Goal: Navigation & Orientation: Go to known website

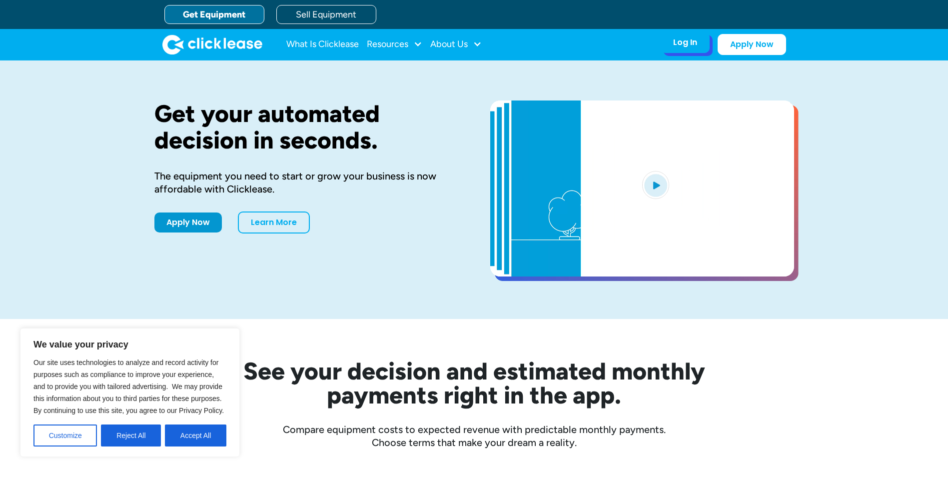
click at [697, 44] on div "Log In Account login I use Clicklease to get my equipment Partner Portal I offe…" at bounding box center [685, 42] width 49 height 21
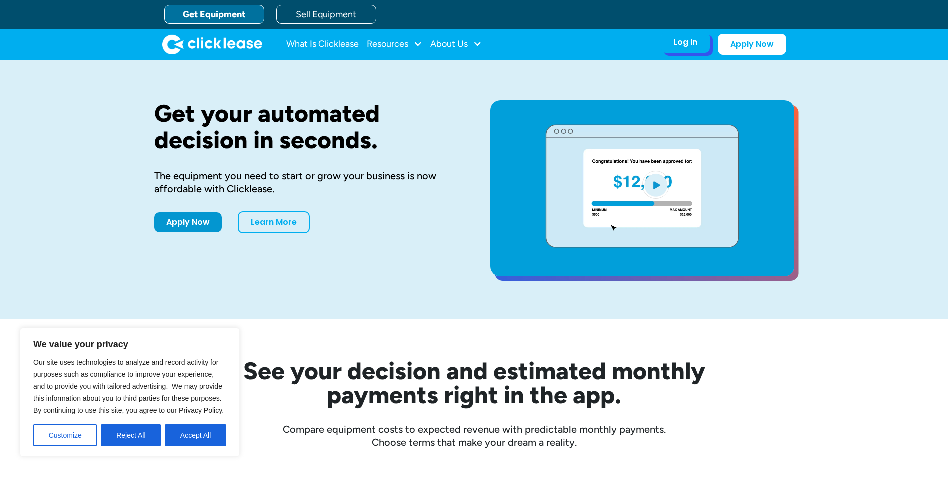
click at [684, 51] on div "Log In Account login I use Clicklease to get my equipment Partner Portal I offe…" at bounding box center [685, 42] width 49 height 21
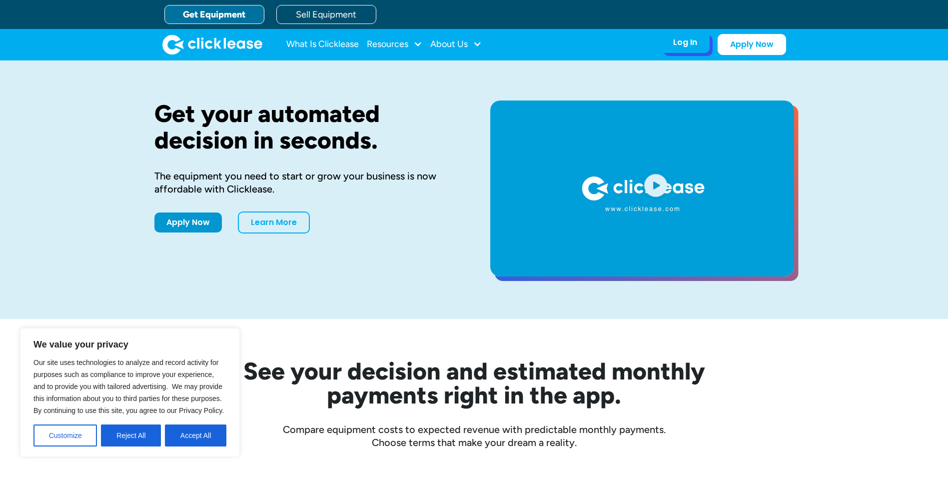
click at [684, 50] on div "Log In Account login I use Clicklease to get my equipment Partner Portal I offe…" at bounding box center [685, 42] width 49 height 21
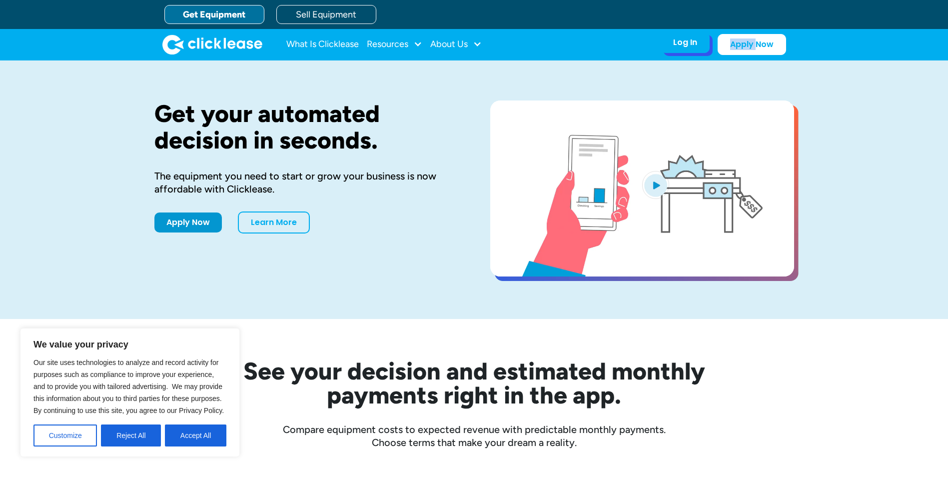
click at [684, 50] on div "Log In Account login I use Clicklease to get my equipment Partner Portal I offe…" at bounding box center [685, 42] width 49 height 21
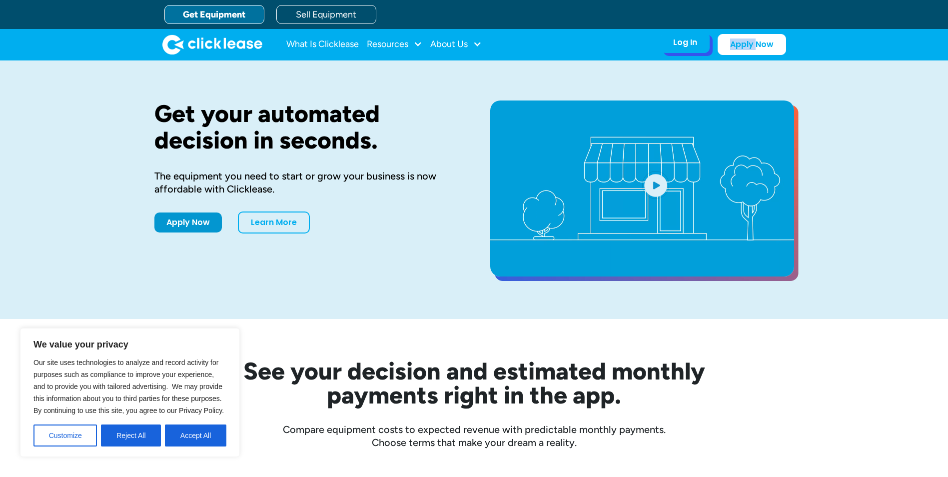
click at [684, 47] on div "Log In" at bounding box center [685, 42] width 24 height 10
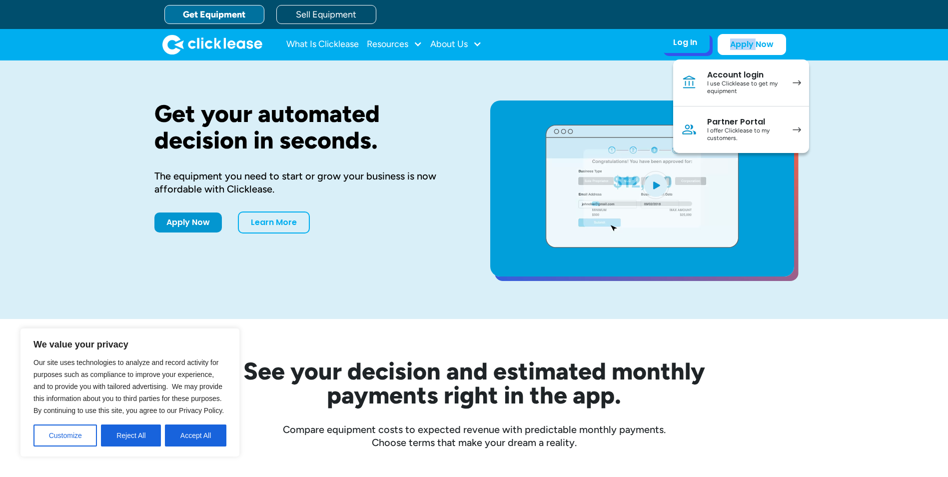
click at [684, 49] on div "Log In Account login I use Clicklease to get my equipment Partner Portal I offe…" at bounding box center [685, 42] width 49 height 21
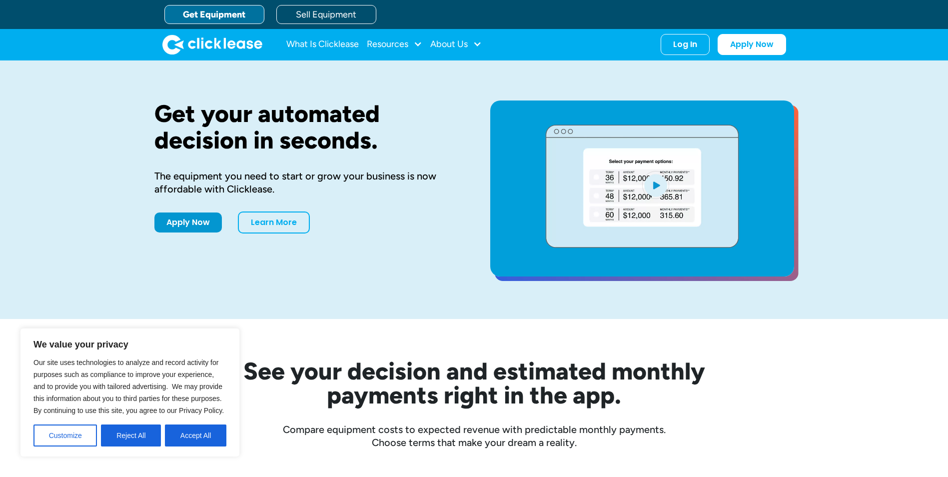
drag, startPoint x: 684, startPoint y: 49, endPoint x: 640, endPoint y: 51, distance: 43.5
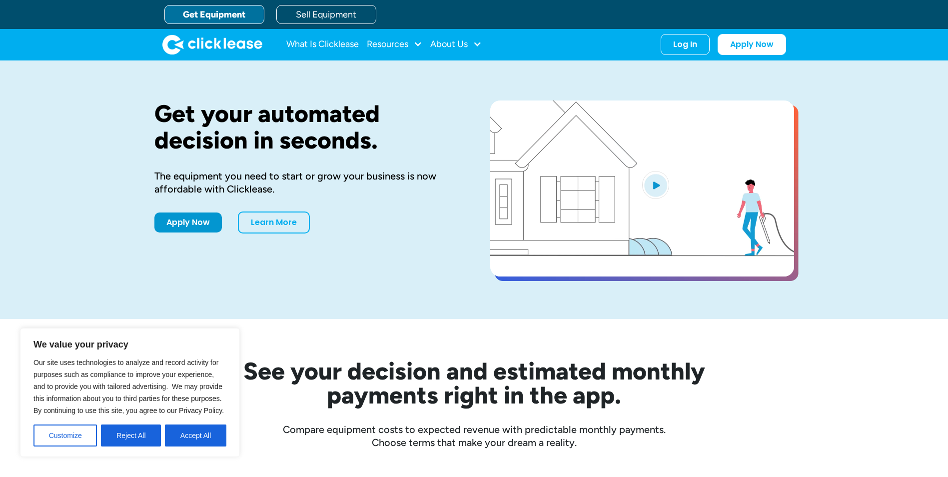
click at [640, 51] on nav "What Is Clicklease Resources Blog Case Studies Videos FAQs About Us About Us Ca…" at bounding box center [536, 44] width 500 height 21
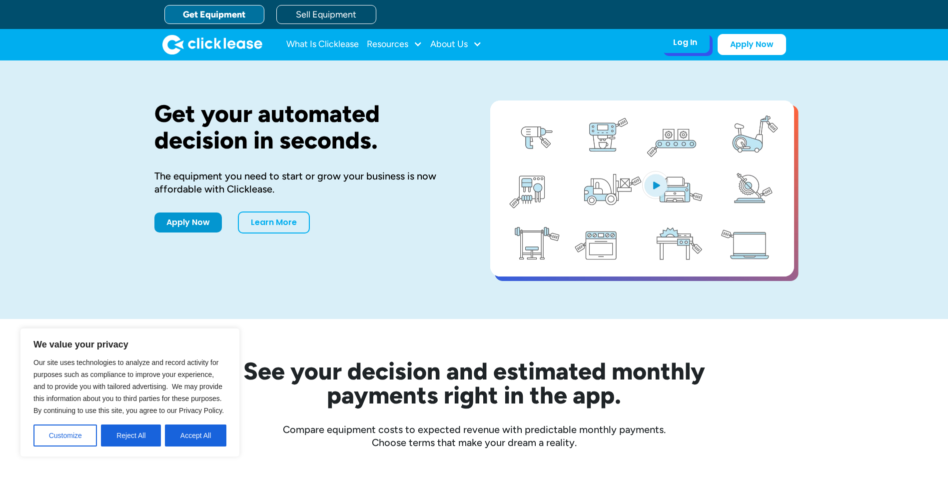
drag, startPoint x: 640, startPoint y: 51, endPoint x: 678, endPoint y: 39, distance: 39.4
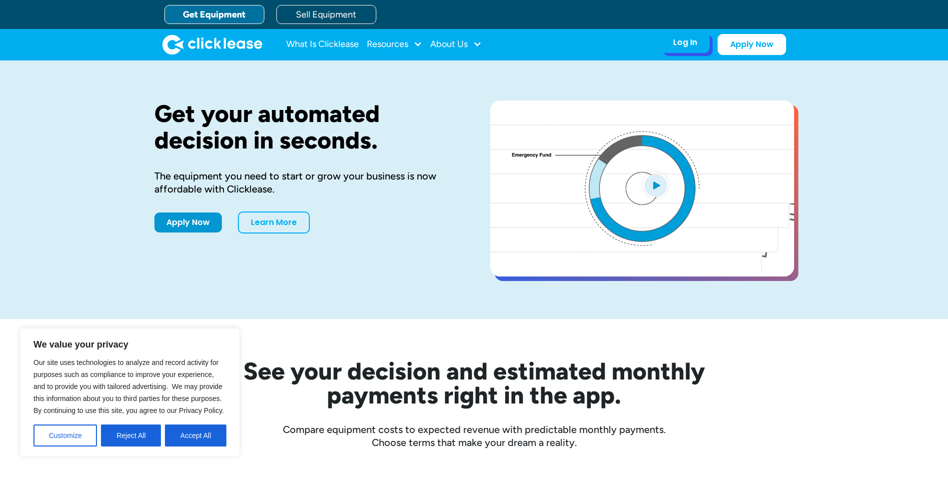
click at [678, 39] on div "Log In" at bounding box center [685, 42] width 24 height 10
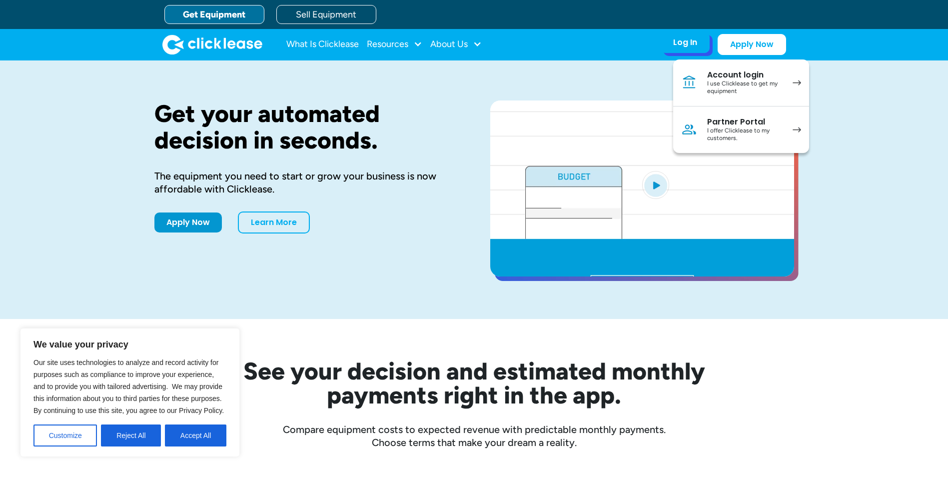
click at [757, 80] on div "I use Clicklease to get my equipment" at bounding box center [744, 87] width 75 height 15
